Goal: Task Accomplishment & Management: Manage account settings

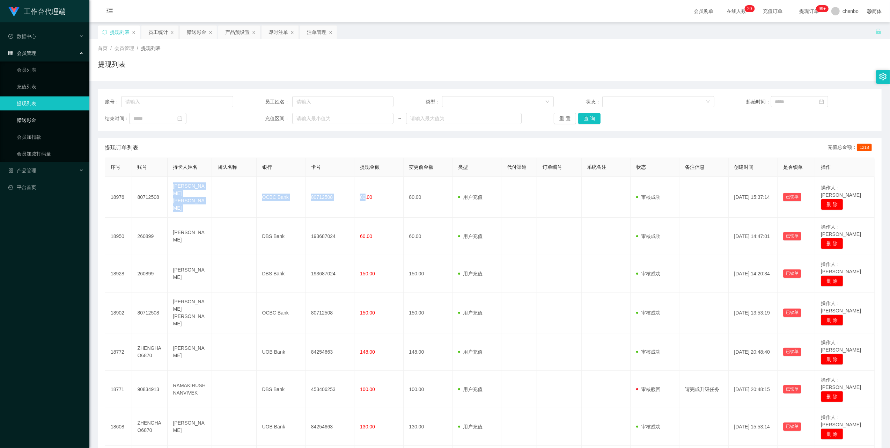
click at [38, 117] on link "赠送彩金" at bounding box center [50, 120] width 67 height 14
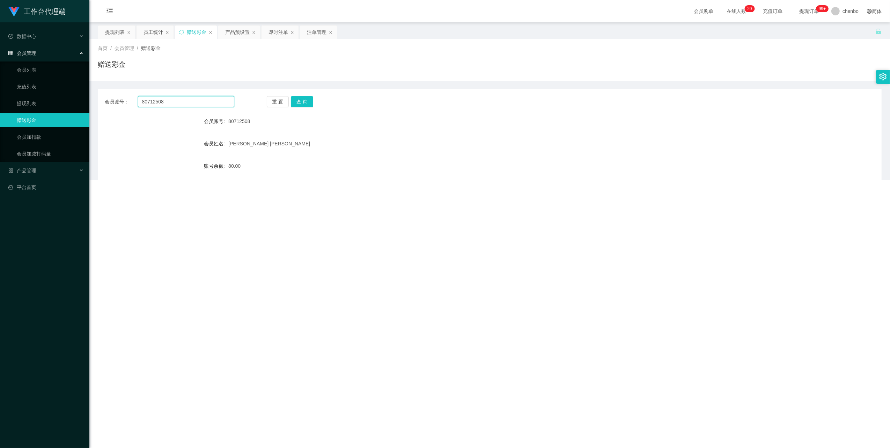
click at [186, 101] on input "80712508" at bounding box center [186, 101] width 96 height 11
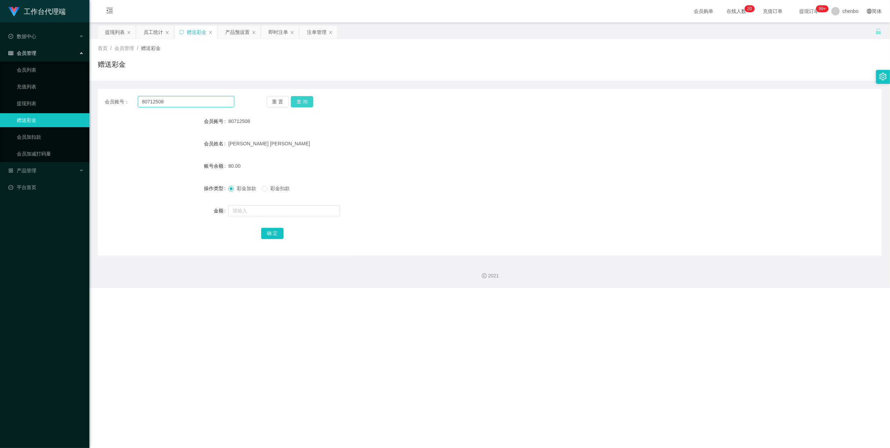
paste input "80712508"
click at [215, 98] on input "8071250880712508" at bounding box center [186, 101] width 96 height 11
drag, startPoint x: 129, startPoint y: 100, endPoint x: 115, endPoint y: 98, distance: 14.4
click at [115, 98] on div "会员账号： 8071250880712508" at bounding box center [170, 101] width 130 height 11
paste input "text"
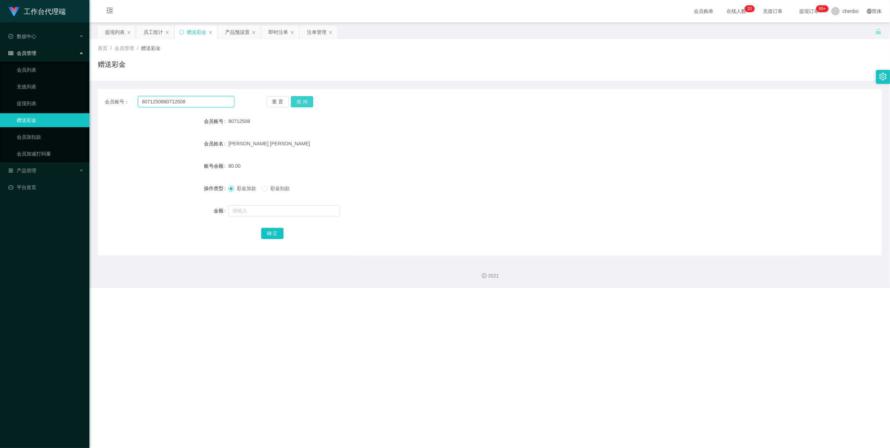
type input "80712508"
click at [308, 100] on button "查 询" at bounding box center [302, 101] width 22 height 11
drag, startPoint x: 263, startPoint y: 215, endPoint x: 322, endPoint y: 196, distance: 62.1
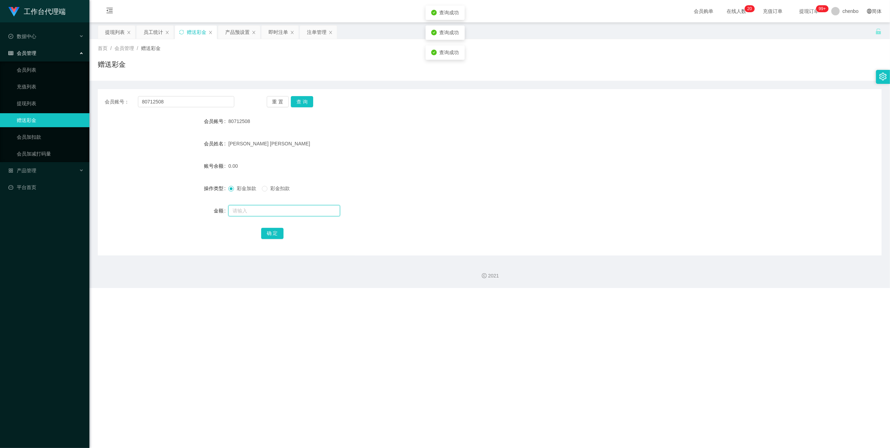
click at [263, 215] on input "text" at bounding box center [284, 210] width 112 height 11
type input "100"
click at [262, 229] on button "确 定" at bounding box center [272, 233] width 22 height 11
click at [415, 196] on form "会员账号 80712508 会员姓名 [PERSON_NAME] 账号余额 100.00 操作类型 彩金加款 彩金扣款 金额 确 定" at bounding box center [490, 177] width 784 height 126
click at [184, 101] on input "80712508" at bounding box center [186, 101] width 96 height 11
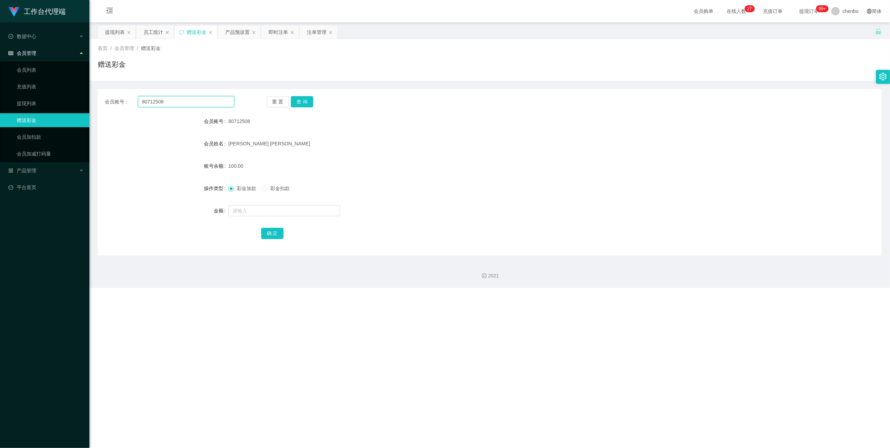
click at [184, 101] on input "80712508" at bounding box center [186, 101] width 96 height 11
paste input "90834913"
type input "90834913"
click at [304, 101] on button "查 询" at bounding box center [302, 101] width 22 height 11
click at [258, 211] on input "text" at bounding box center [284, 210] width 112 height 11
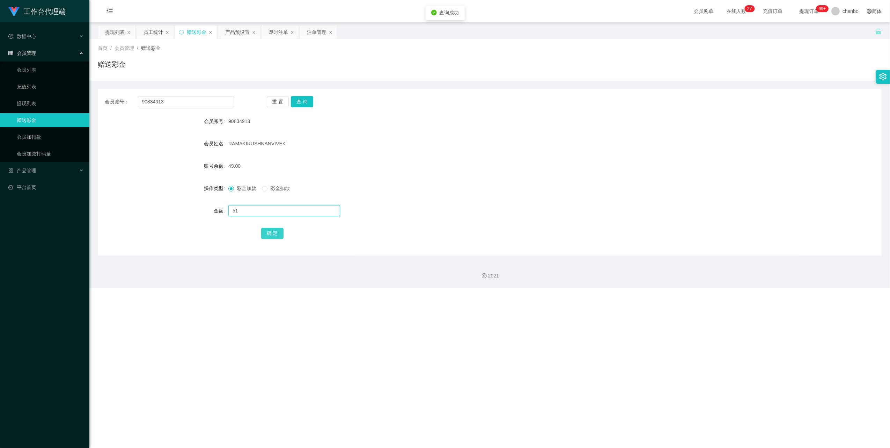
type input "51"
click at [272, 232] on button "确 定" at bounding box center [272, 233] width 22 height 11
click at [450, 176] on form "会员账号 90834913 会员姓名 [PERSON_NAME] 账号余额 100.00 操作类型 彩金加款 彩金扣款 金额 确 定" at bounding box center [490, 177] width 784 height 126
click at [37, 100] on link "提现列表" at bounding box center [50, 103] width 67 height 14
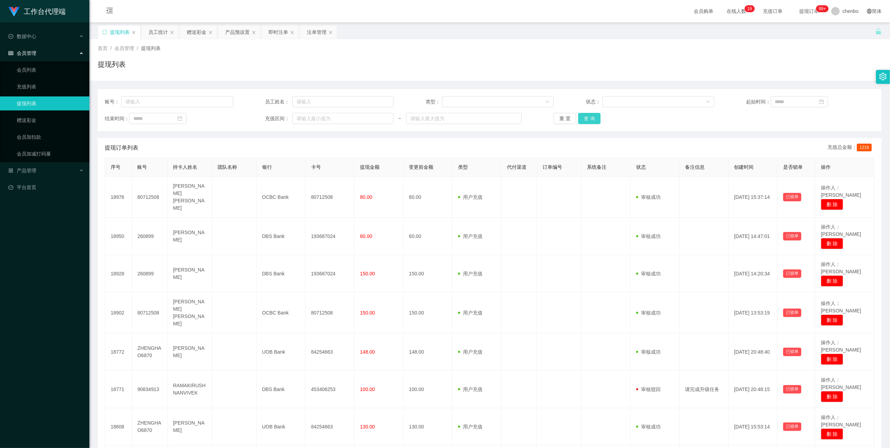
click at [591, 119] on button "查 询" at bounding box center [589, 118] width 22 height 11
click at [591, 119] on div "重 置 查 询" at bounding box center [618, 118] width 128 height 11
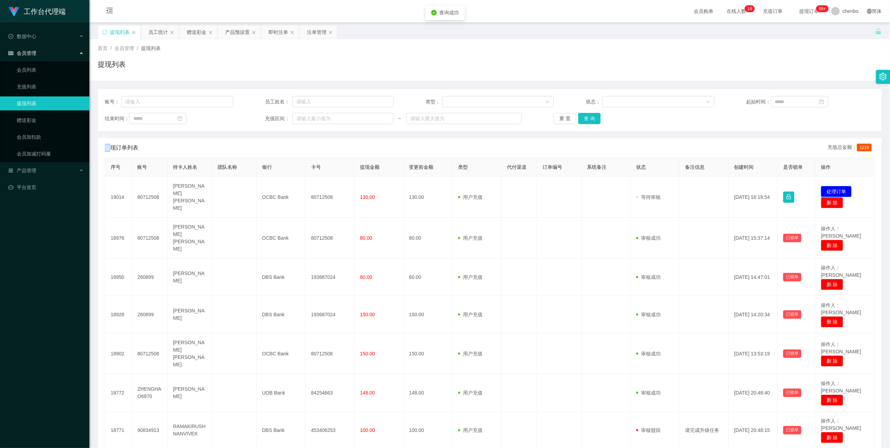
click at [825, 186] on button "处理订单" at bounding box center [836, 191] width 31 height 11
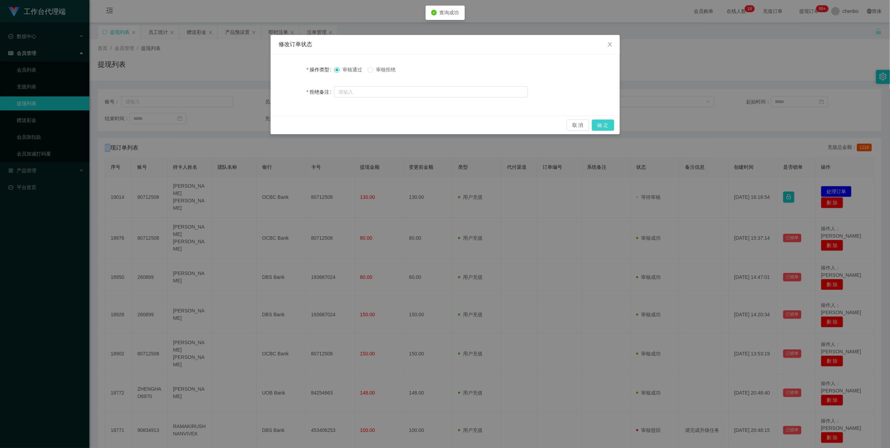
click at [601, 122] on button "确 定" at bounding box center [603, 124] width 22 height 11
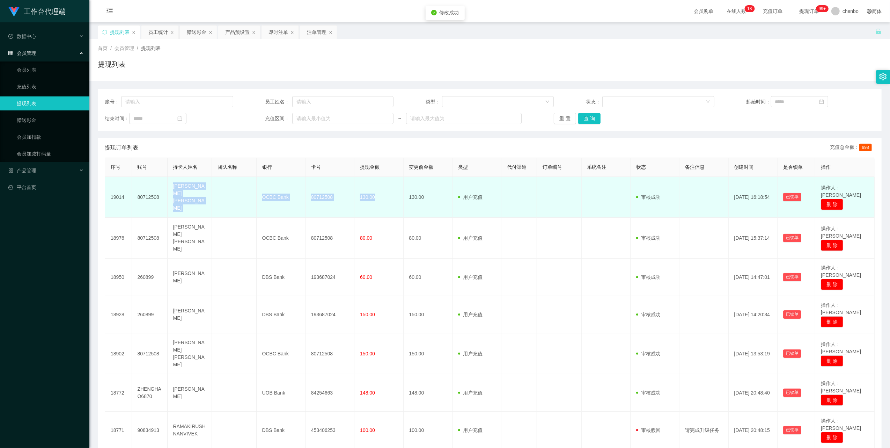
drag, startPoint x: 172, startPoint y: 185, endPoint x: 373, endPoint y: 200, distance: 201.4
click at [373, 200] on tr "19014 80712508 [PERSON_NAME] [PERSON_NAME] OCBC Bank 80712508 130.00 130.00 用户充…" at bounding box center [490, 197] width 770 height 41
copy tr "[PERSON_NAME] [PERSON_NAME] OCBC Bank 80712508 130.00"
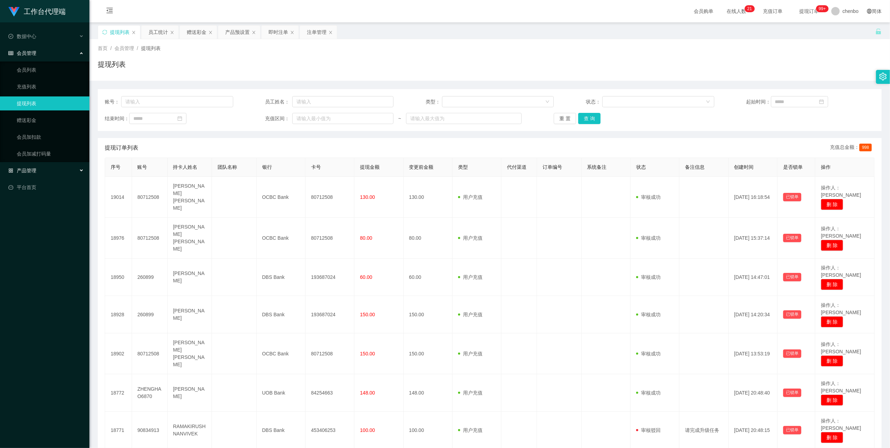
click at [46, 170] on div "产品管理" at bounding box center [44, 170] width 89 height 14
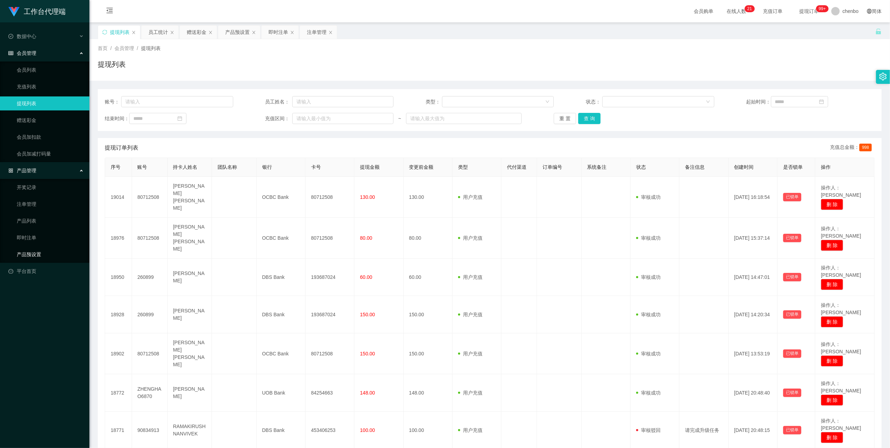
click at [42, 253] on link "产品预设置" at bounding box center [50, 254] width 67 height 14
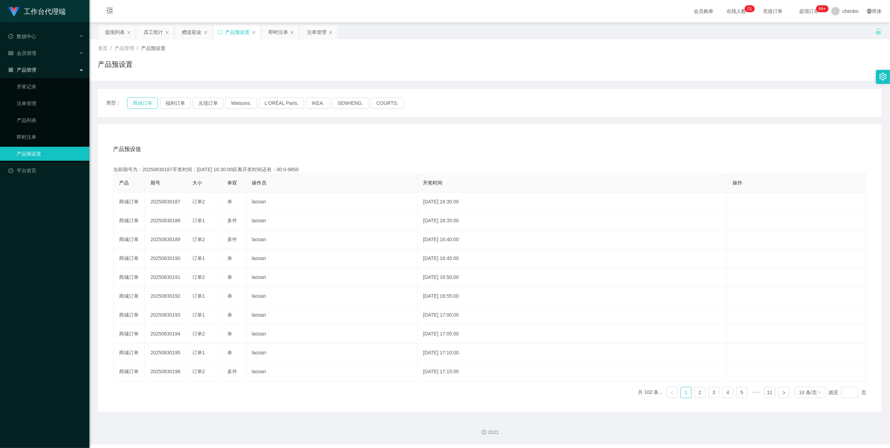
click at [144, 104] on button "商城订单" at bounding box center [142, 102] width 31 height 11
click at [369, 145] on div "产品预设值 添加期号" at bounding box center [489, 149] width 753 height 20
click at [40, 48] on div "会员管理" at bounding box center [44, 53] width 89 height 14
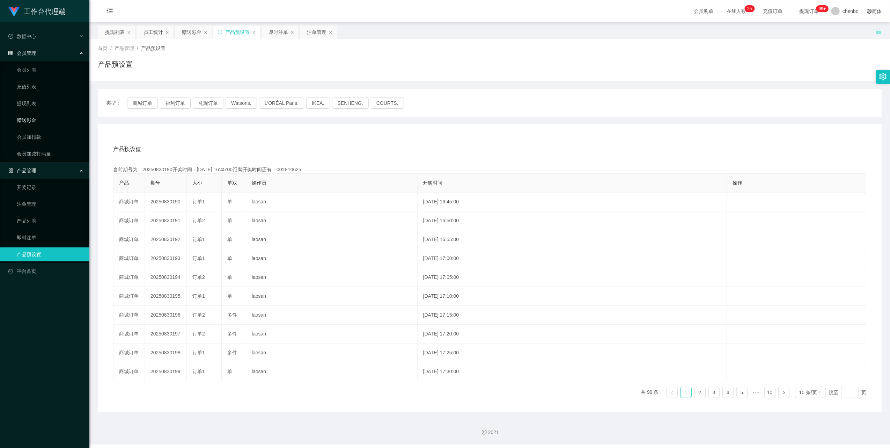
click at [24, 119] on link "赠送彩金" at bounding box center [50, 120] width 67 height 14
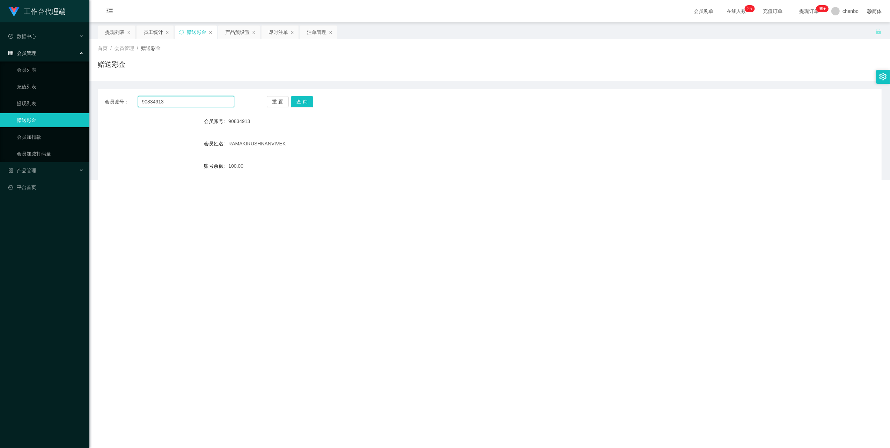
click at [179, 103] on input "90834913" at bounding box center [186, 101] width 96 height 11
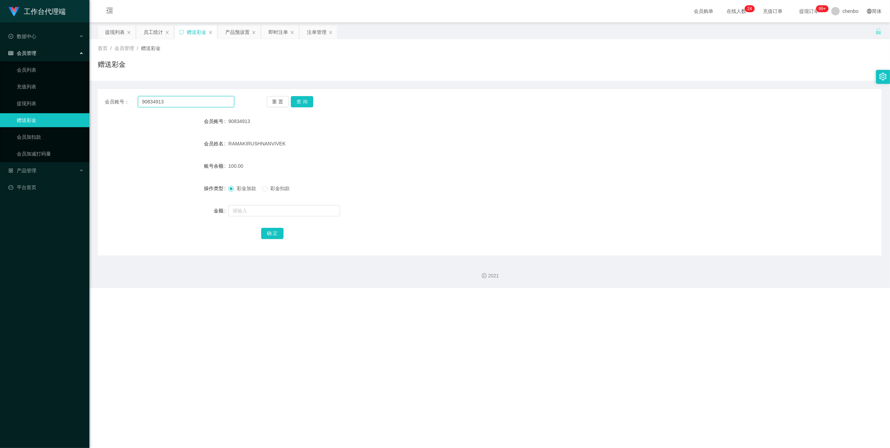
click at [179, 103] on input "90834913" at bounding box center [186, 101] width 96 height 11
click at [307, 100] on button "查 询" at bounding box center [302, 101] width 22 height 11
click at [307, 100] on button "查 询" at bounding box center [306, 101] width 30 height 11
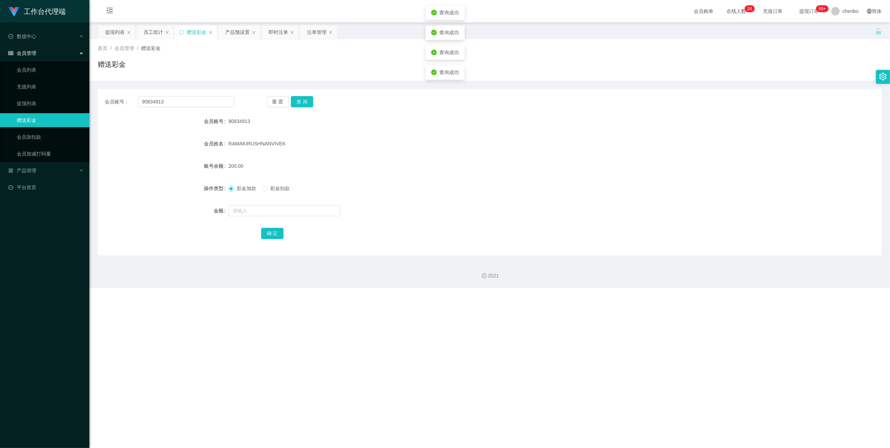
click at [269, 187] on span "彩金扣款" at bounding box center [279, 188] width 25 height 6
click at [251, 212] on input "text" at bounding box center [284, 210] width 112 height 11
type input "50"
click at [271, 234] on button "确 定" at bounding box center [272, 233] width 22 height 11
click at [498, 213] on div at bounding box center [456, 211] width 457 height 14
